Goal: Task Accomplishment & Management: Manage account settings

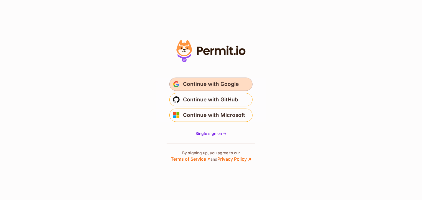
click at [195, 86] on span "Continue with Google" at bounding box center [211, 84] width 56 height 9
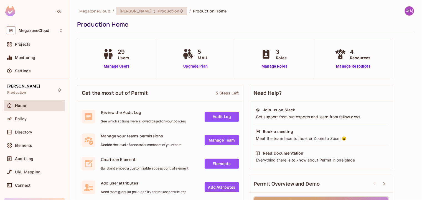
click at [179, 9] on icon at bounding box center [181, 11] width 4 height 4
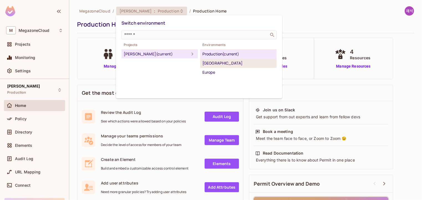
click at [222, 64] on div "[GEOGRAPHIC_DATA]" at bounding box center [238, 63] width 72 height 7
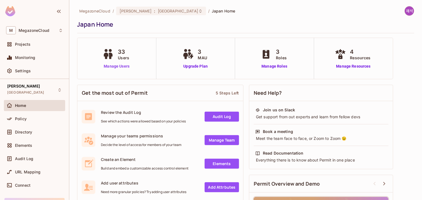
click at [115, 66] on link "Manage Users" at bounding box center [116, 66] width 31 height 6
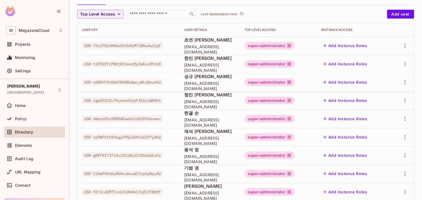
scroll to position [55, 0]
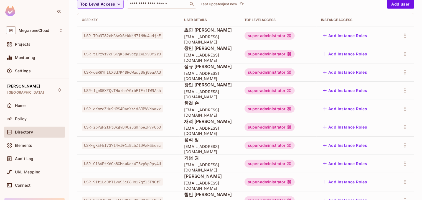
click at [220, 130] on span "[EMAIL_ADDRESS][DOMAIN_NAME]" at bounding box center [210, 131] width 52 height 11
click at [236, 131] on span "jaeseoklee+jp@megazone.com" at bounding box center [210, 131] width 52 height 11
drag, startPoint x: 177, startPoint y: 131, endPoint x: 237, endPoint y: 131, distance: 60.1
click at [237, 131] on td "재석 이 jaeseoklee+jp@megazone.com" at bounding box center [210, 127] width 60 height 18
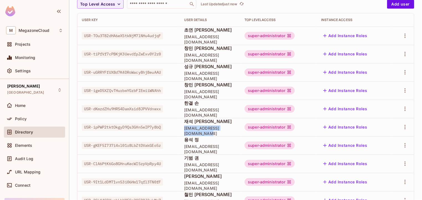
click at [236, 131] on span "jaeseoklee+jp@megazone.com" at bounding box center [210, 131] width 52 height 11
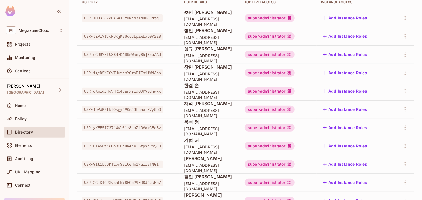
scroll to position [83, 0]
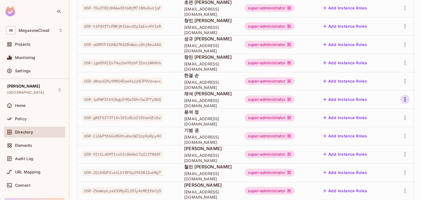
click at [402, 101] on icon "button" at bounding box center [405, 99] width 7 height 7
click at [200, 97] on div at bounding box center [211, 100] width 422 height 200
drag, startPoint x: 178, startPoint y: 103, endPoint x: 238, endPoint y: 106, distance: 59.4
click at [238, 106] on td "재석 이 jaeseoklee+jp@megazone.com" at bounding box center [210, 99] width 60 height 18
click at [236, 97] on span "재석 이" at bounding box center [210, 94] width 52 height 6
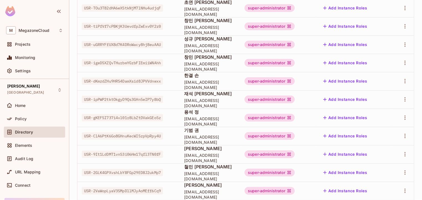
click at [236, 97] on span "재석 이" at bounding box center [210, 94] width 52 height 6
drag, startPoint x: 166, startPoint y: 99, endPoint x: 83, endPoint y: 98, distance: 82.9
click at [83, 98] on span "USR-ipPWP2tktOkgyD9Qs3GHn5eIP7y8bQ" at bounding box center [122, 99] width 81 height 7
copy span "USR-ipPWP2tktOkgyD9Qs3GHn5eIP7y8bQ"
